Goal: Find specific page/section: Find specific page/section

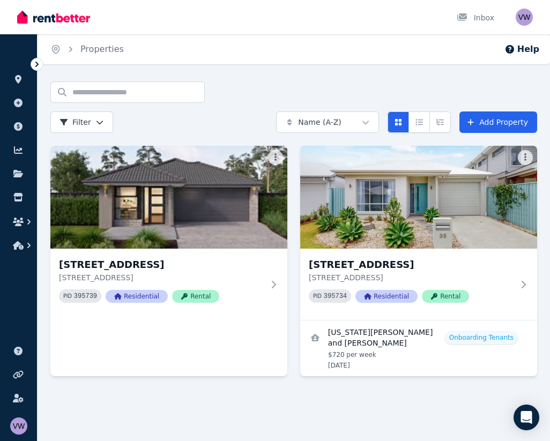
click at [275, 91] on div "Search properties Filter Name (A-Z) Add Property" at bounding box center [293, 107] width 487 height 51
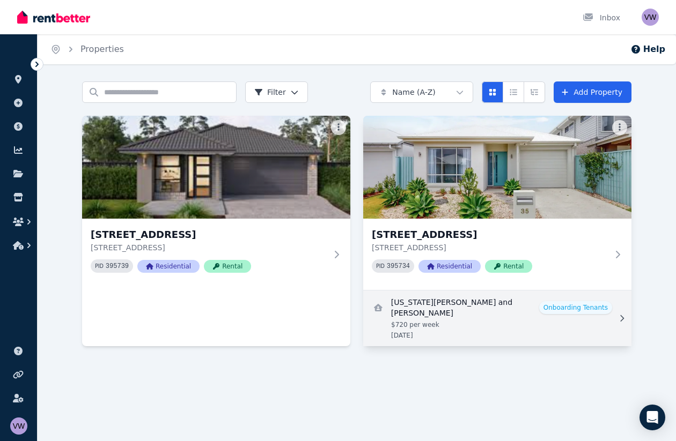
click at [449, 313] on link "View details for Georgia Linsen and Katanya Nicholls" at bounding box center [497, 319] width 268 height 56
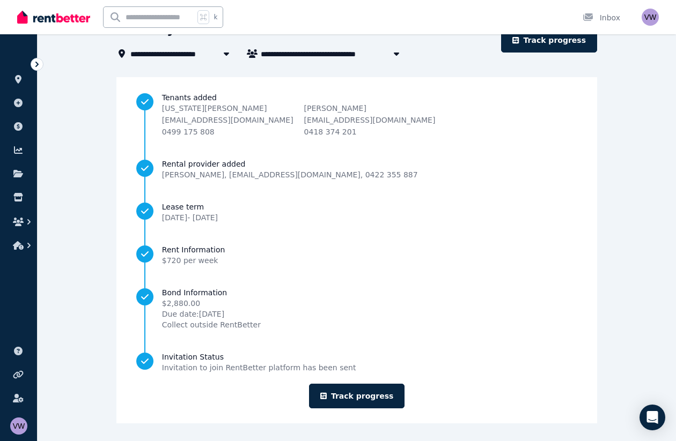
scroll to position [63, 0]
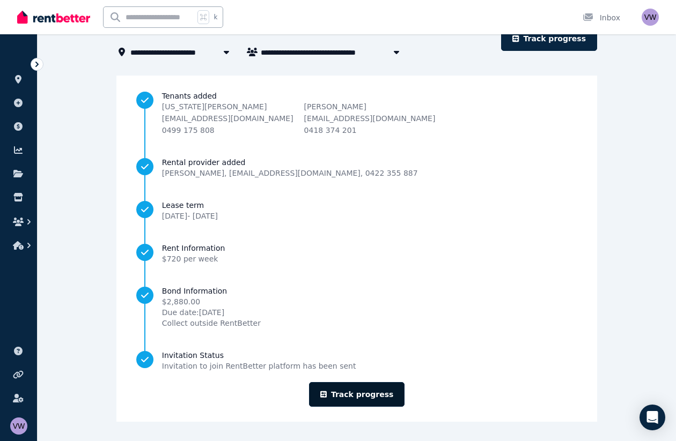
click at [366, 397] on link "Track progress" at bounding box center [357, 394] width 96 height 25
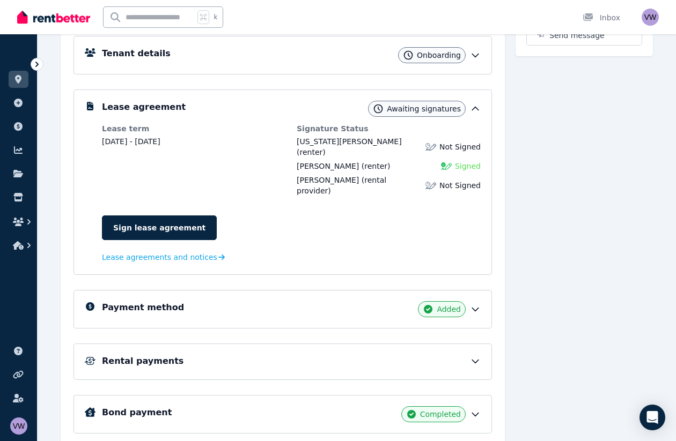
scroll to position [181, 0]
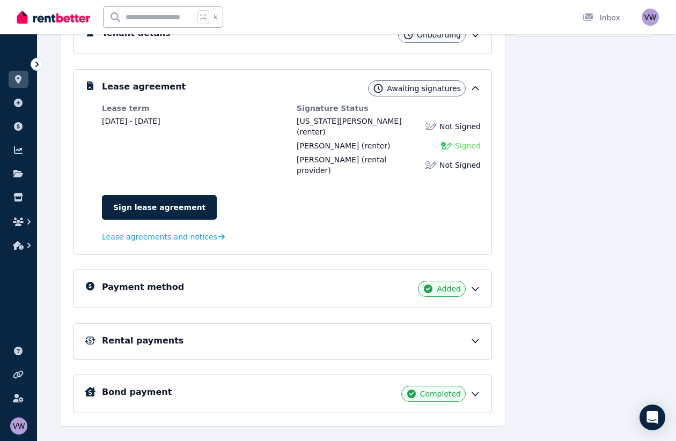
click at [477, 336] on icon at bounding box center [475, 341] width 11 height 11
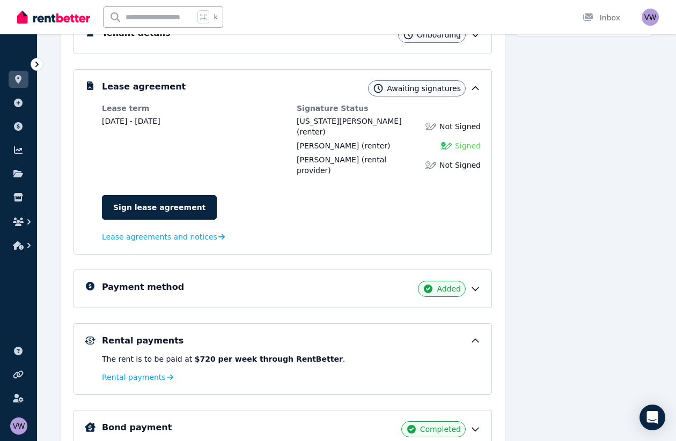
click at [477, 336] on icon at bounding box center [475, 341] width 11 height 11
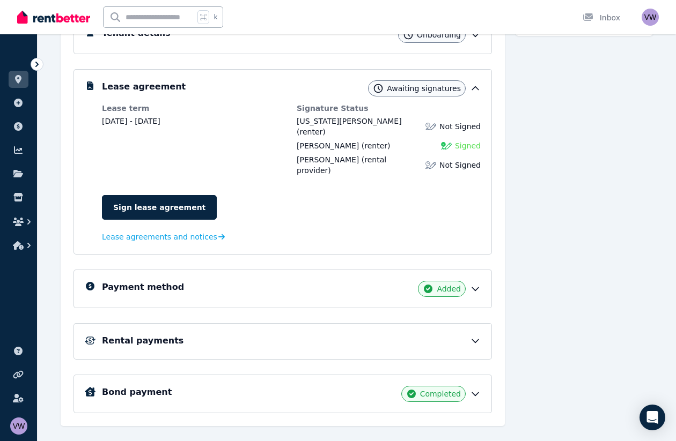
click at [525, 312] on div "Messages Send message" at bounding box center [583, 201] width 137 height 452
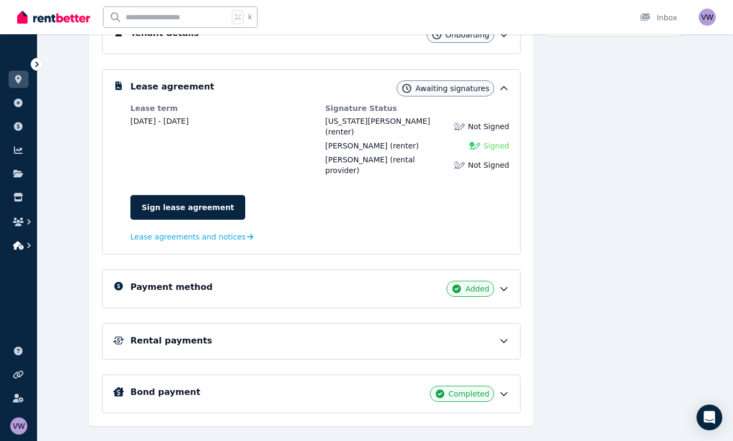
click at [19, 246] on icon "button" at bounding box center [18, 245] width 11 height 9
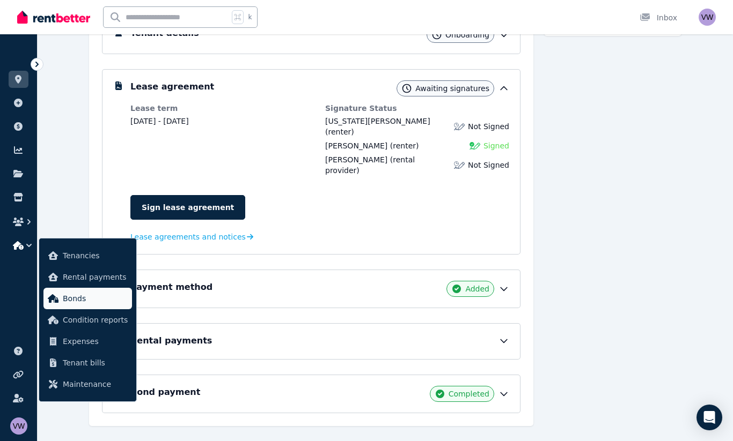
click at [86, 301] on span "Bonds" at bounding box center [95, 298] width 65 height 13
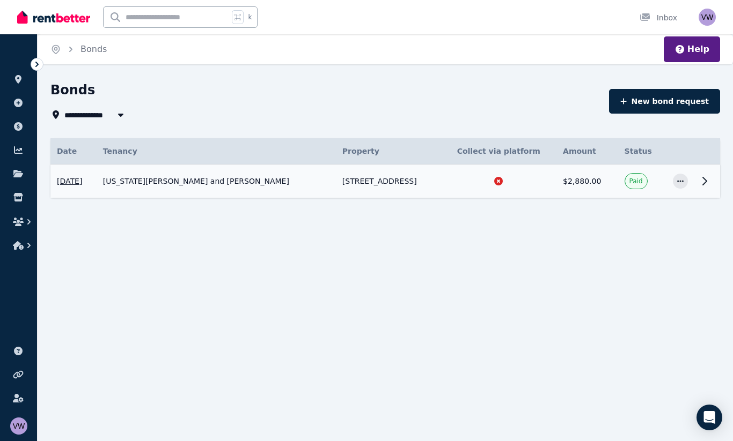
click at [550, 182] on icon at bounding box center [705, 182] width 4 height 8
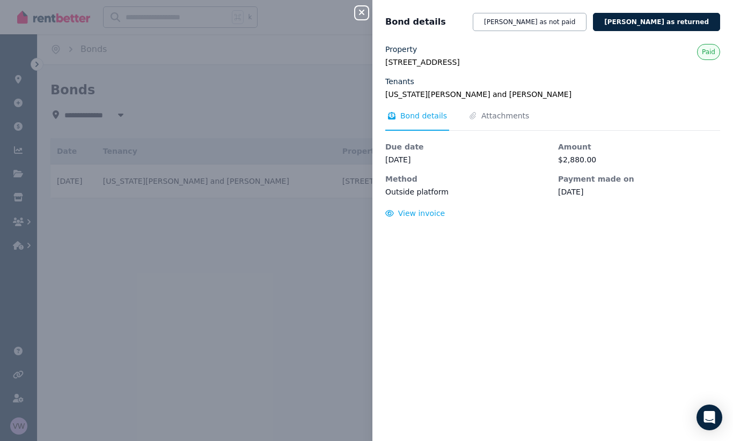
click at [364, 11] on icon "button" at bounding box center [361, 12] width 5 height 5
